Goal: Information Seeking & Learning: Learn about a topic

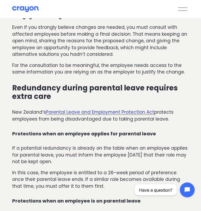
scroll to position [318, 0]
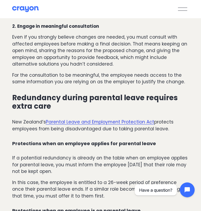
drag, startPoint x: 81, startPoint y: 90, endPoint x: 95, endPoint y: 101, distance: 17.9
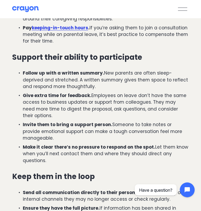
scroll to position [795, 0]
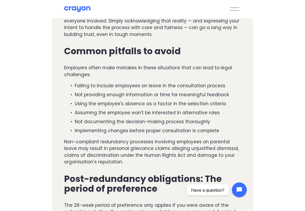
scroll to position [1007, 0]
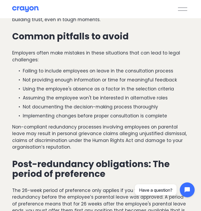
drag, startPoint x: 3, startPoint y: 43, endPoint x: 6, endPoint y: 43, distance: 2.7
